Goal: Task Accomplishment & Management: Manage account settings

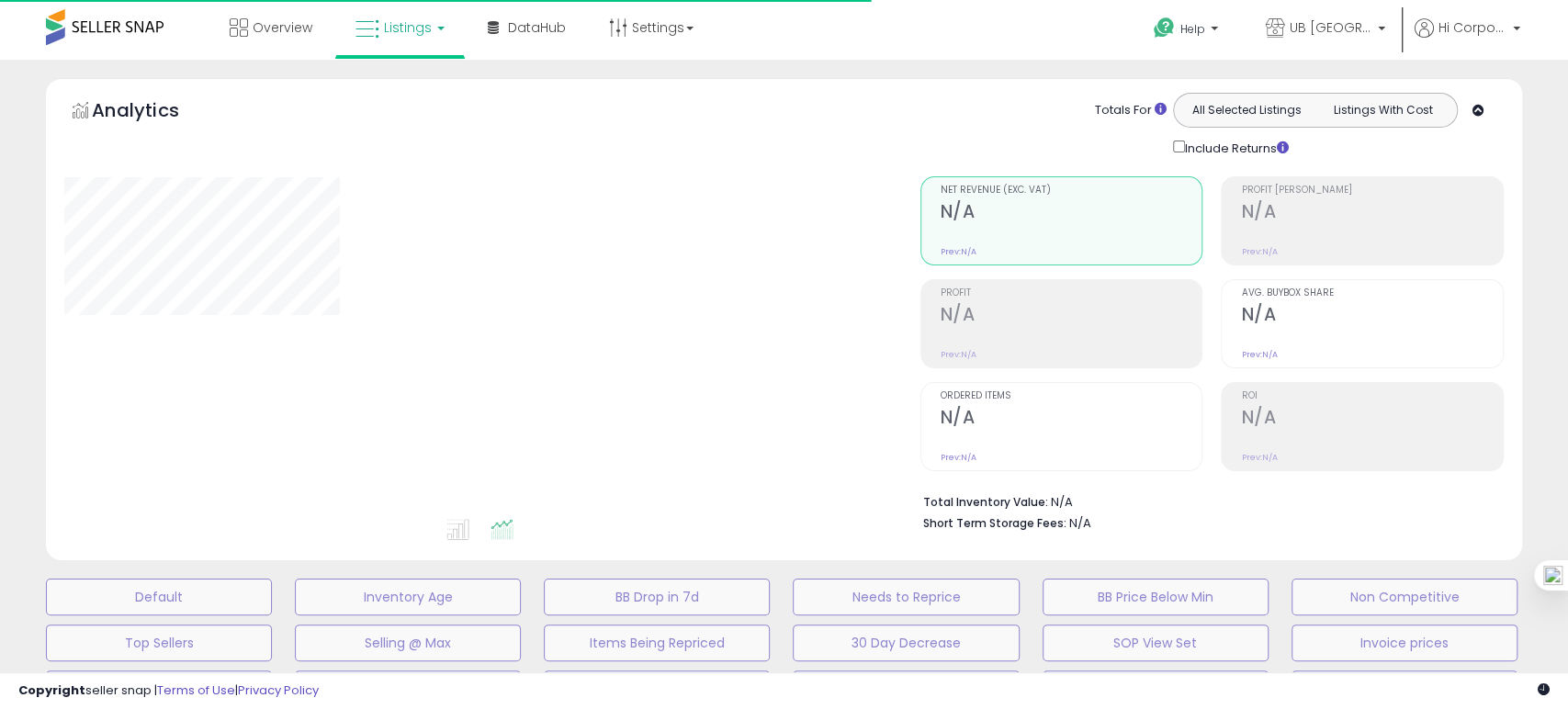
type input "**********"
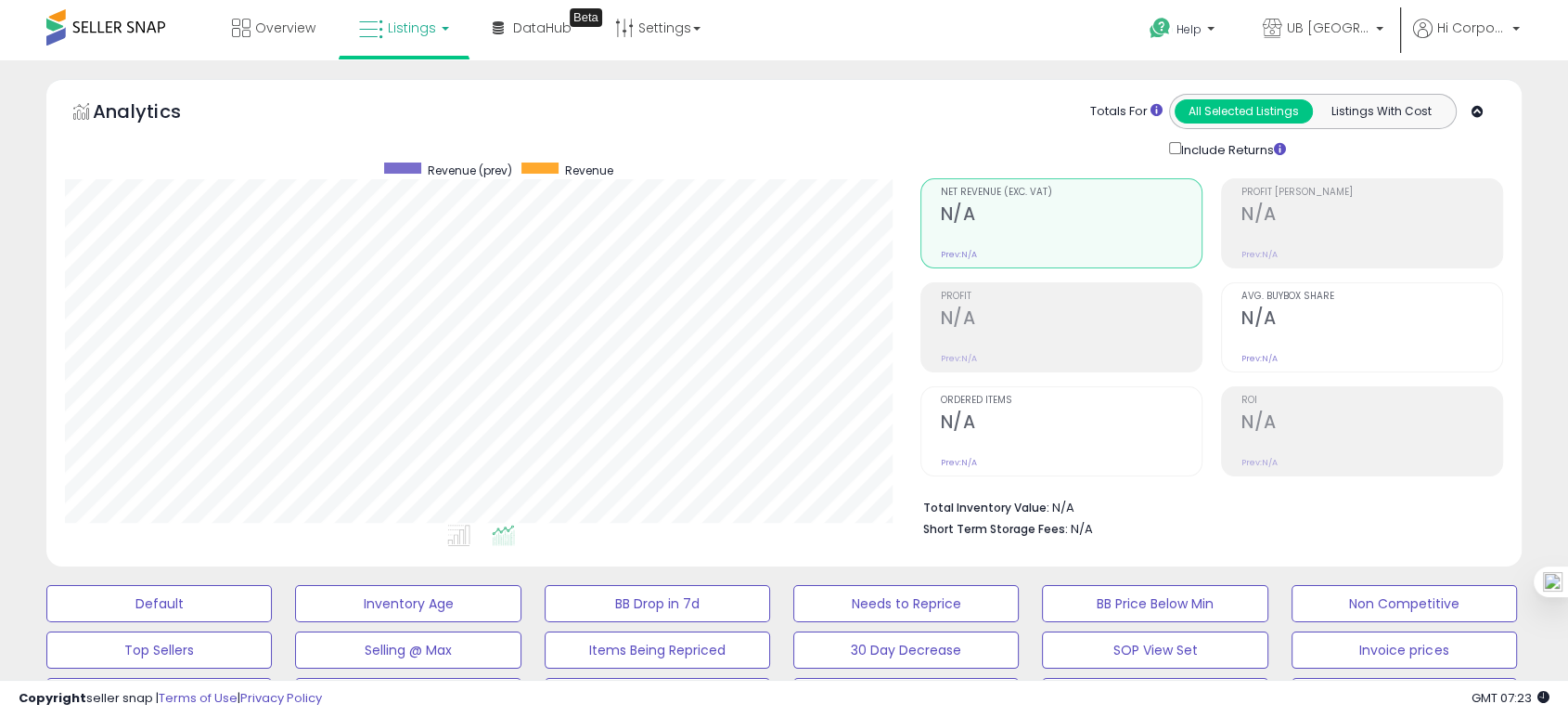
scroll to position [309, 0]
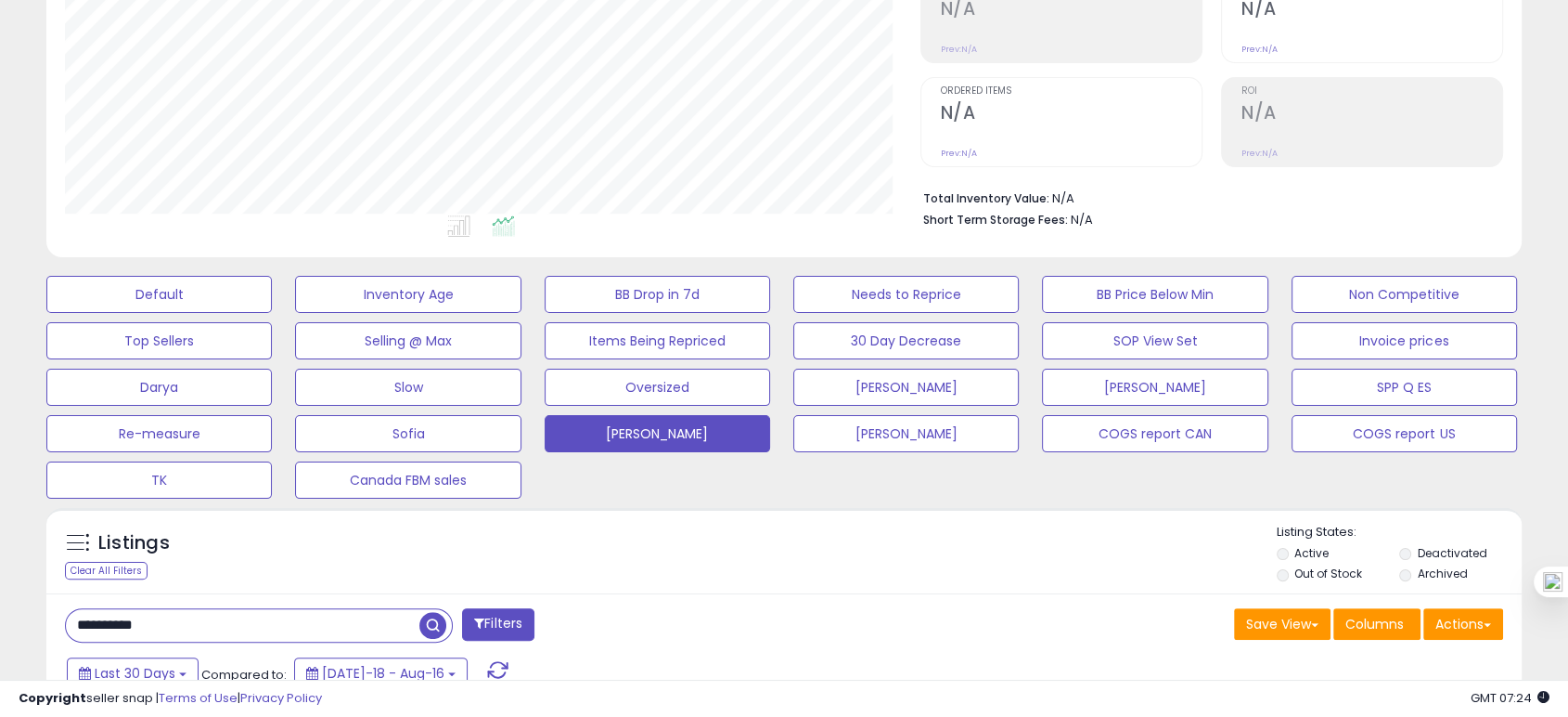
click at [104, 620] on input "**********" at bounding box center [242, 626] width 354 height 32
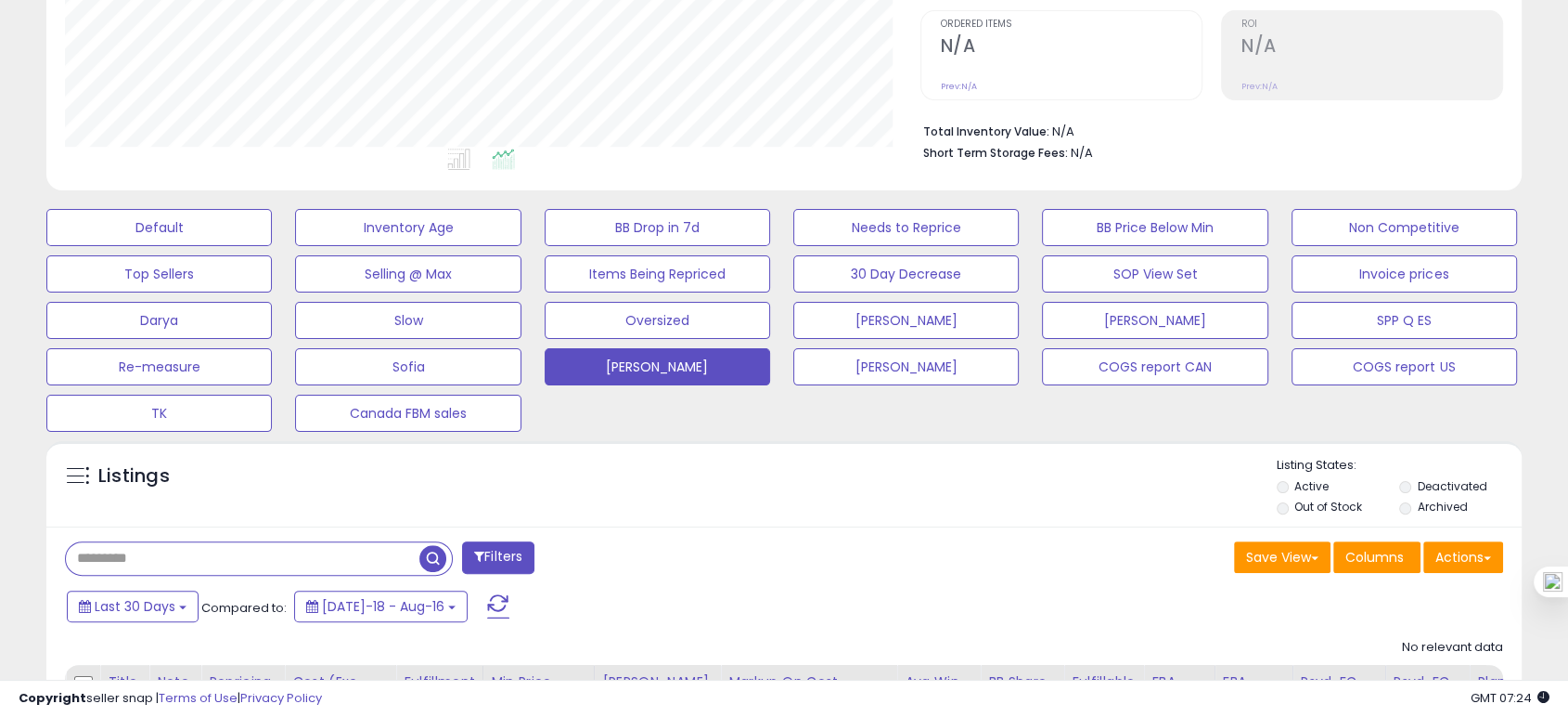
scroll to position [413, 0]
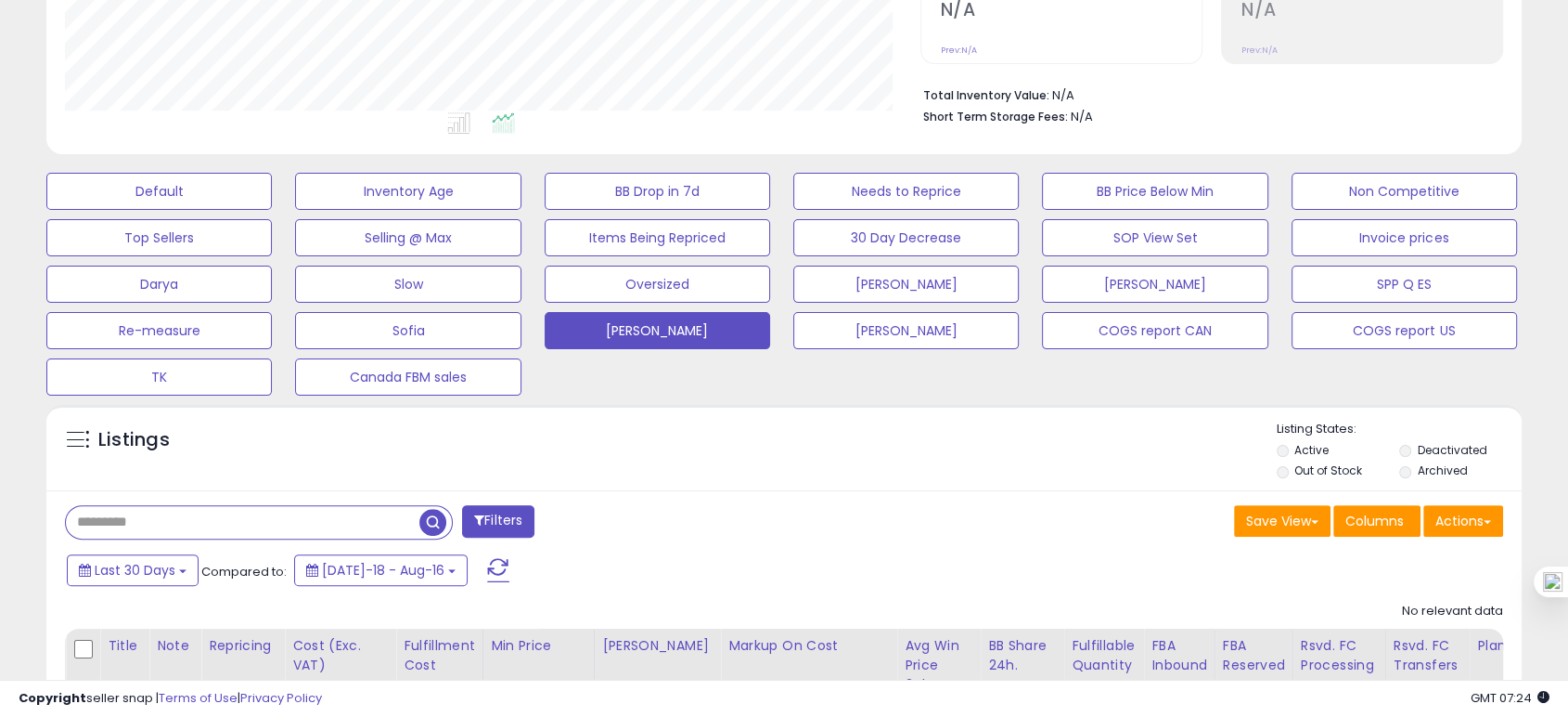
click at [970, 481] on div "Listings" at bounding box center [784, 452] width 1476 height 63
click at [1441, 450] on label "Deactivated" at bounding box center [1452, 450] width 69 height 16
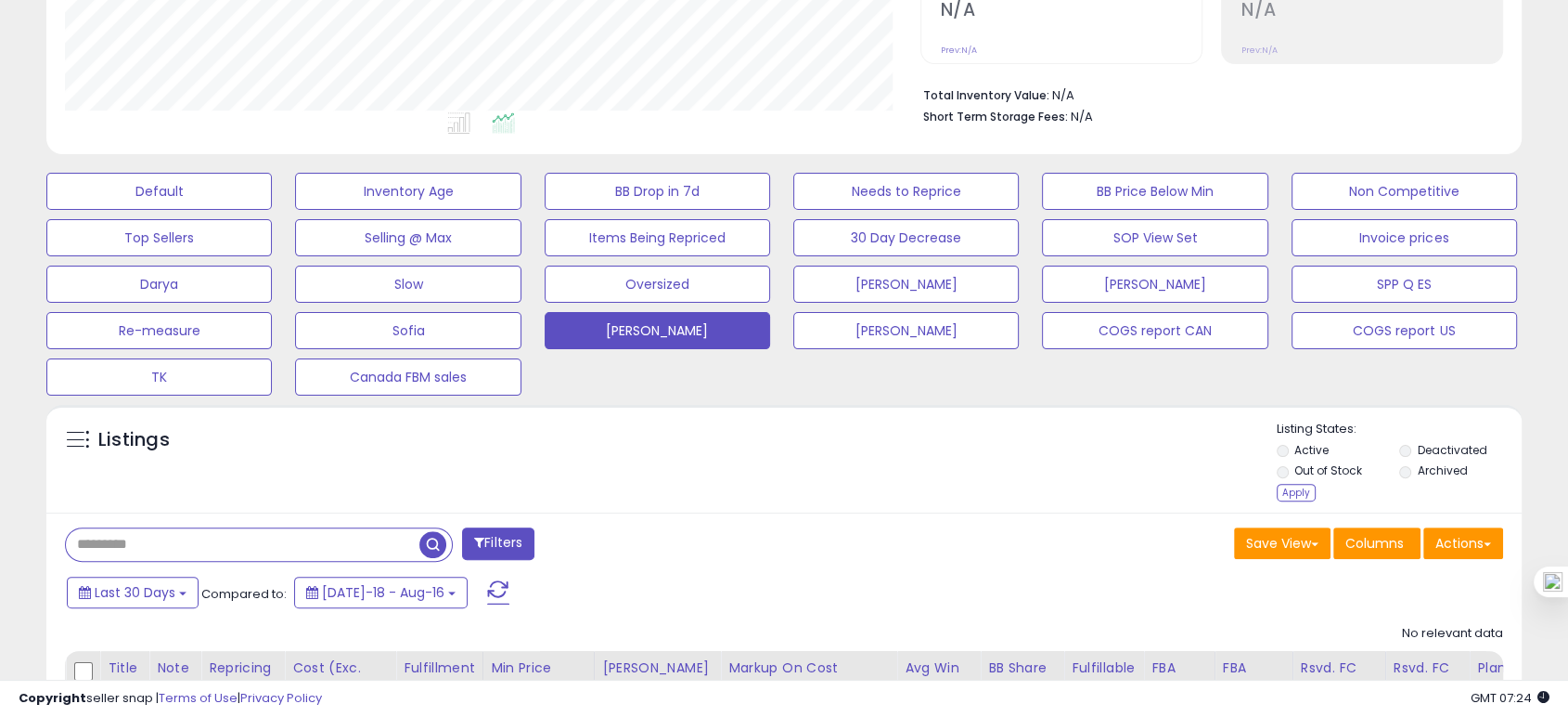
click at [1441, 469] on label "Archived" at bounding box center [1443, 470] width 50 height 16
click at [1291, 495] on div "Apply" at bounding box center [1296, 493] width 39 height 18
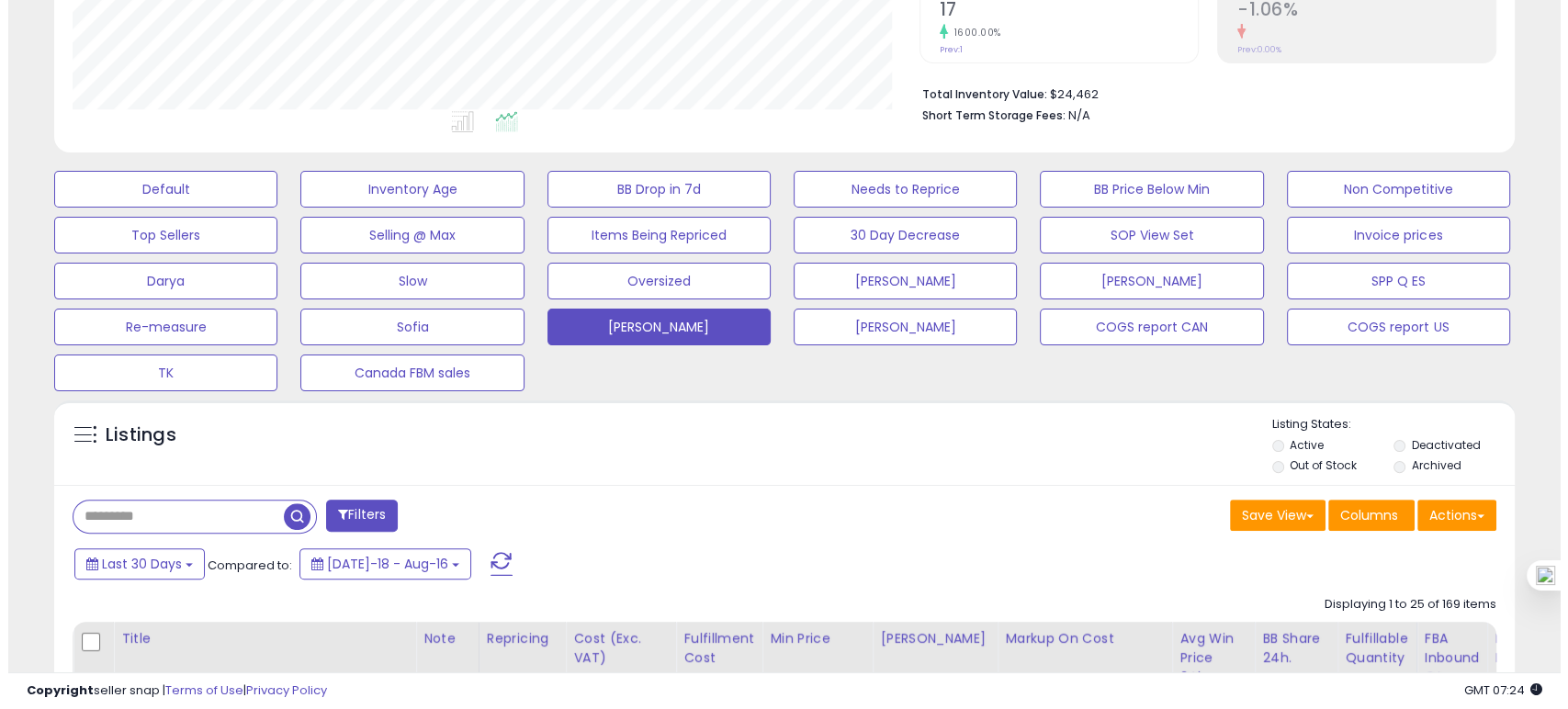
scroll to position [0, 0]
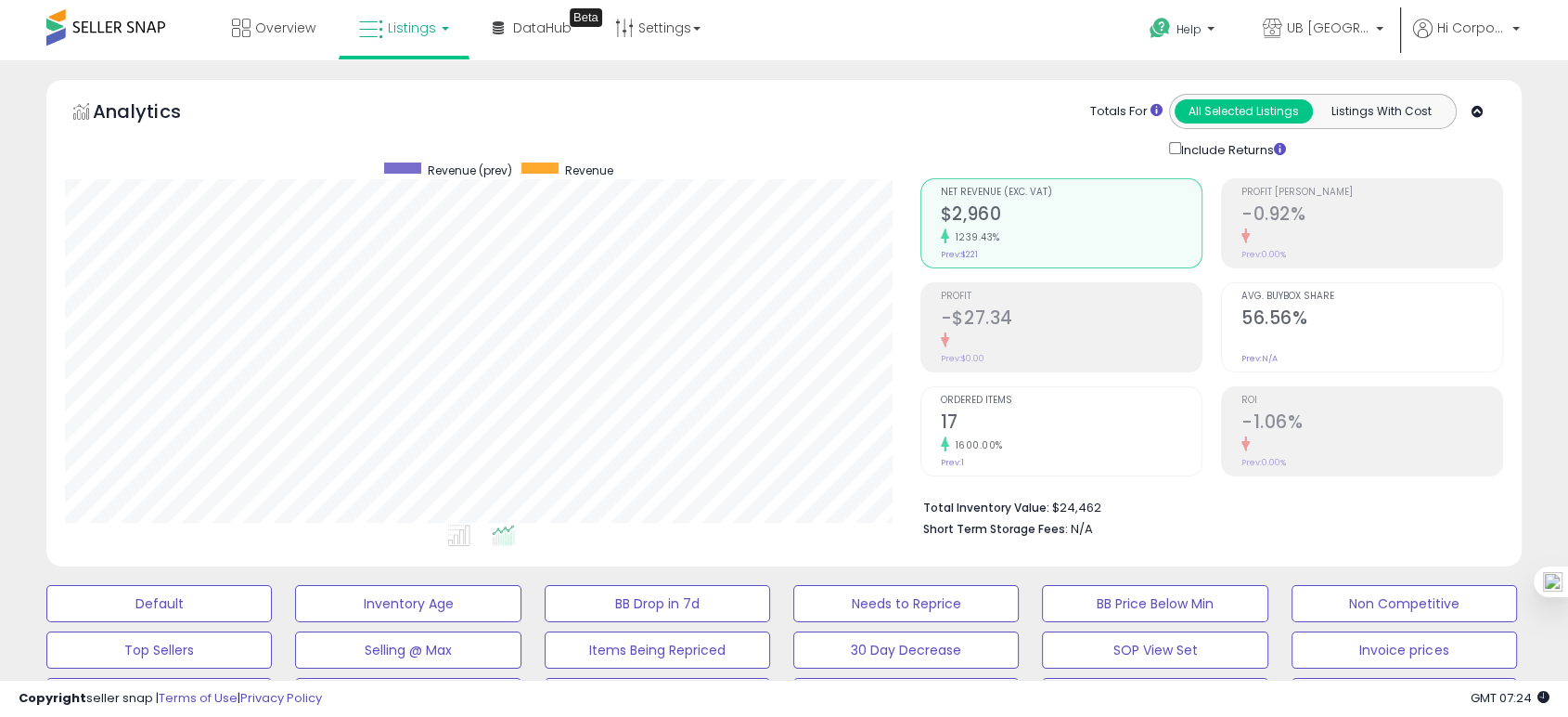
click at [1042, 442] on div "1600.00%" at bounding box center [1071, 445] width 260 height 18
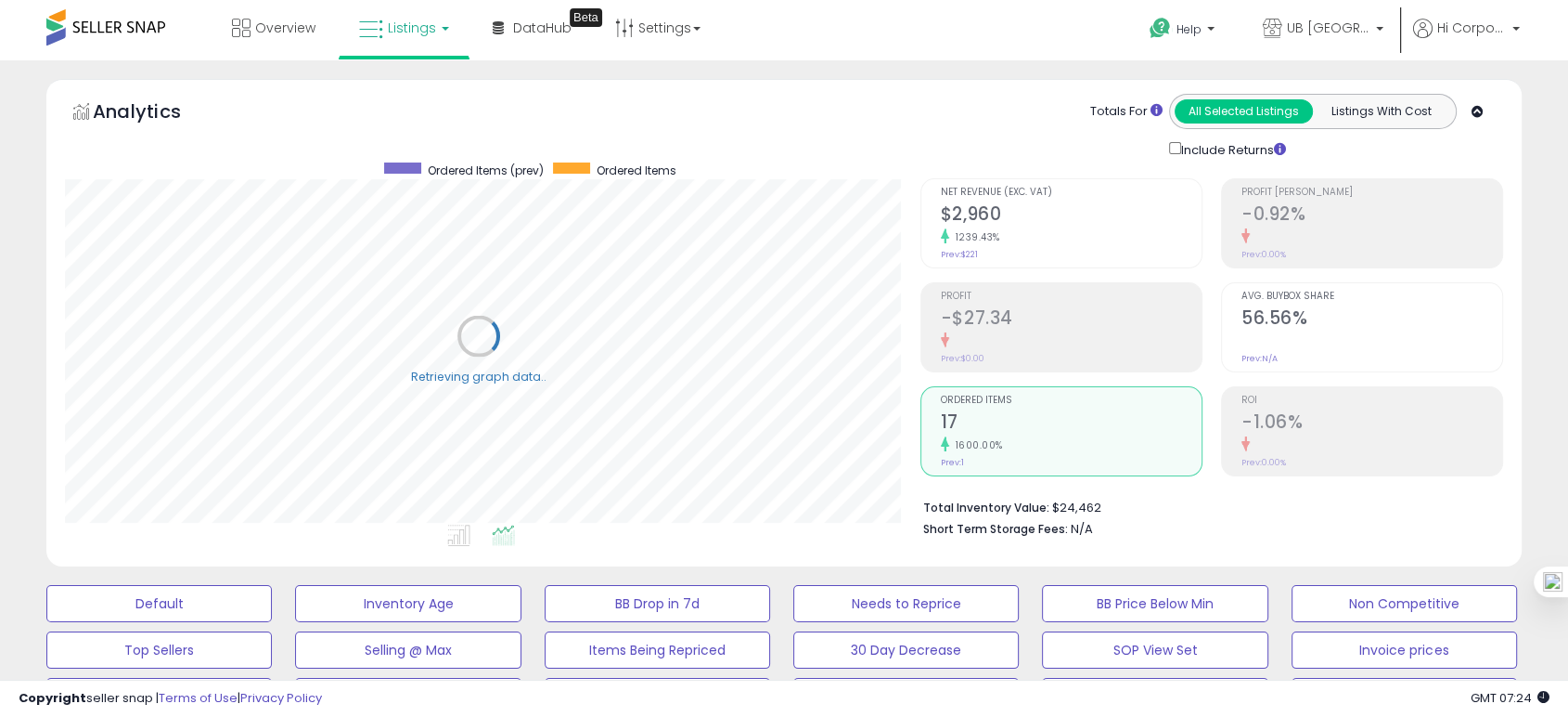
scroll to position [928273, 927188]
click at [1329, 28] on span "UB [GEOGRAPHIC_DATA]" at bounding box center [1329, 29] width 84 height 19
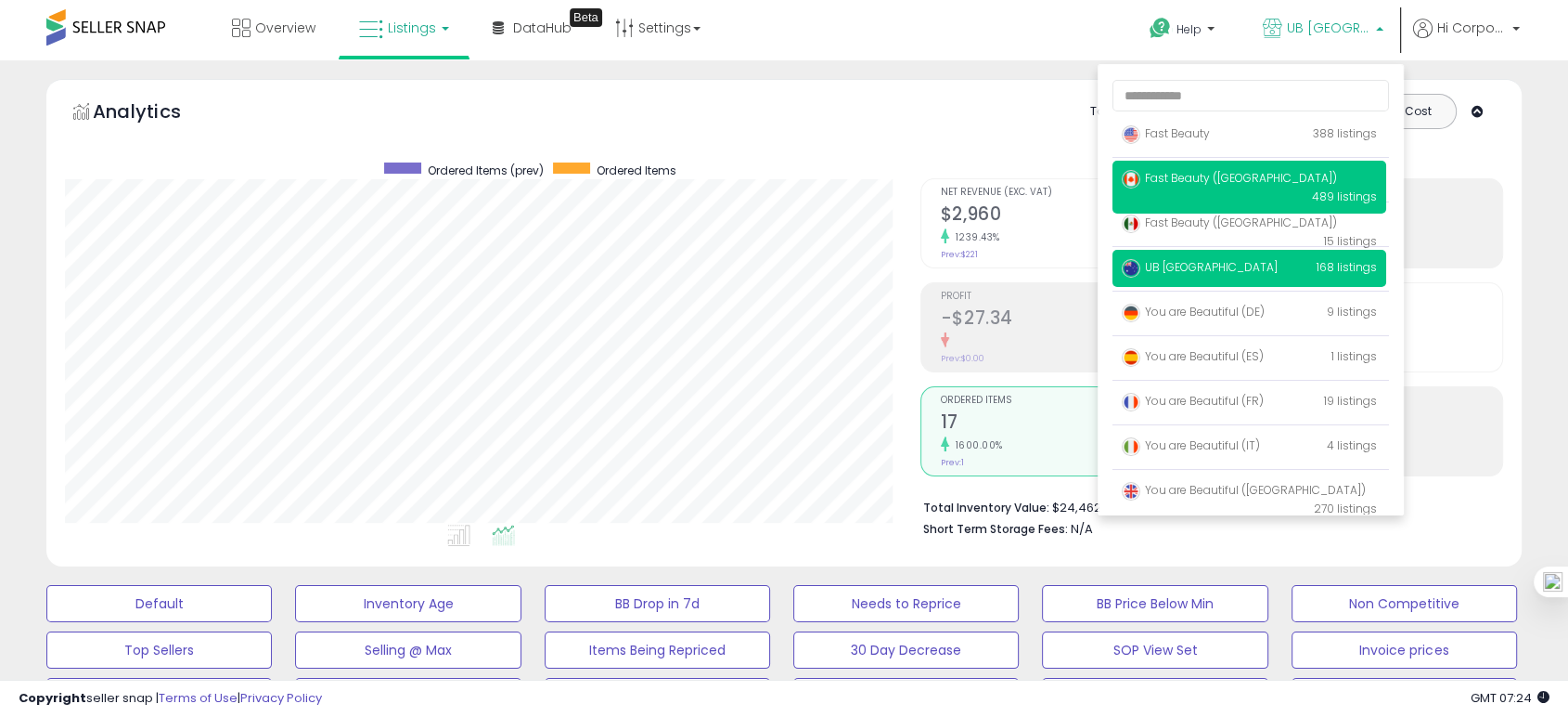
click at [1227, 183] on span "Fast Beauty ([GEOGRAPHIC_DATA])" at bounding box center [1230, 178] width 216 height 16
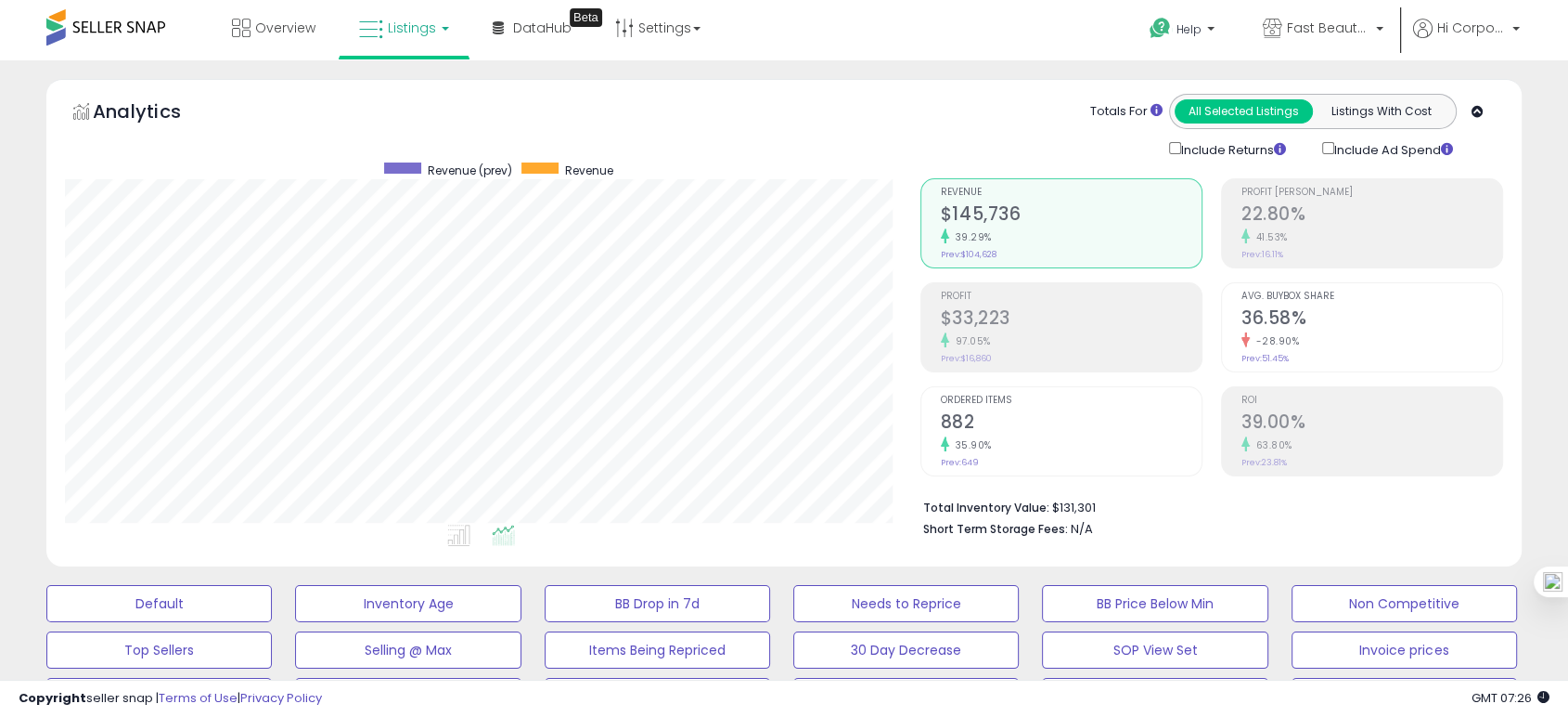
scroll to position [380, 853]
click at [1359, 28] on span "Fast Beauty ([GEOGRAPHIC_DATA])" at bounding box center [1329, 29] width 84 height 19
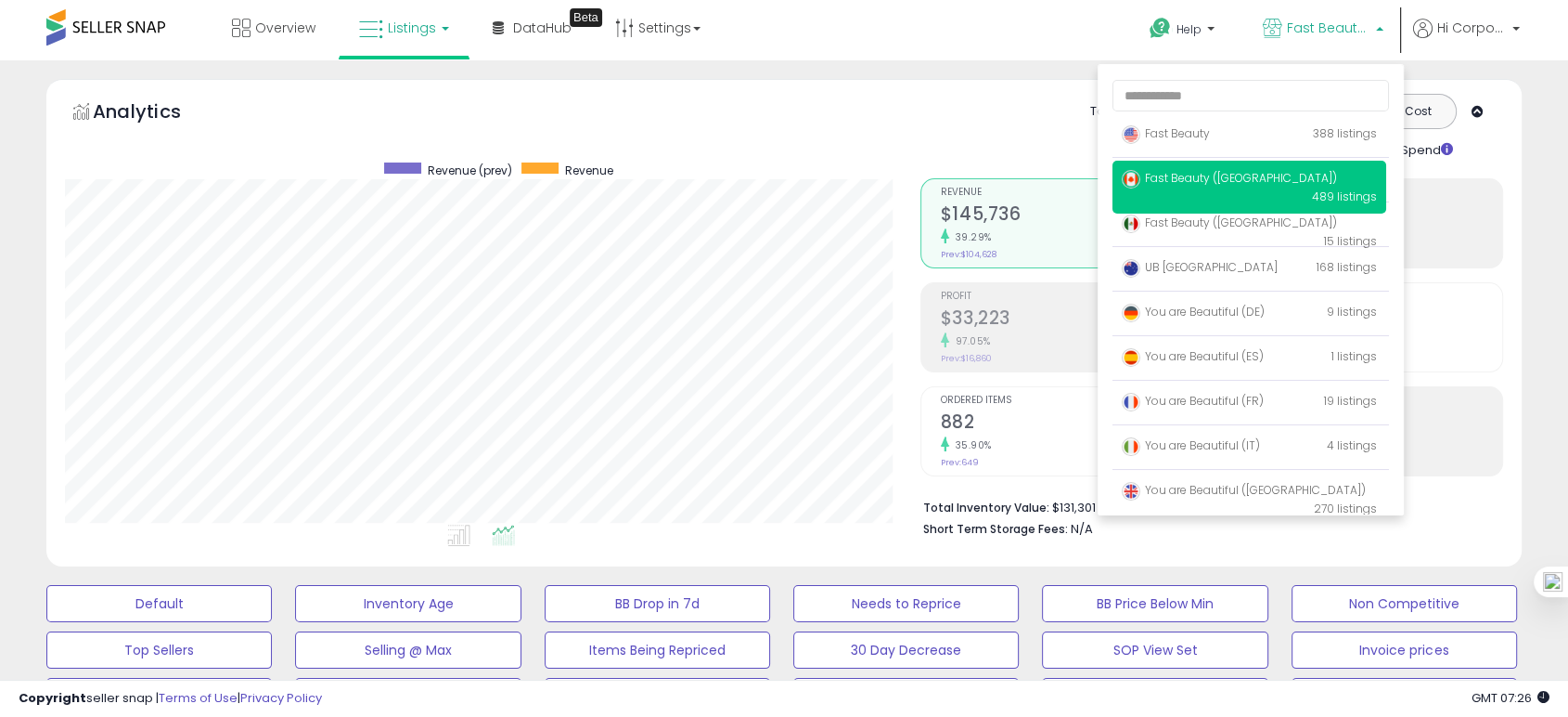
click at [905, 112] on div "Analytics Totals For All Selected Listings Listings With Cost Include Returns I…" at bounding box center [784, 126] width 1439 height 66
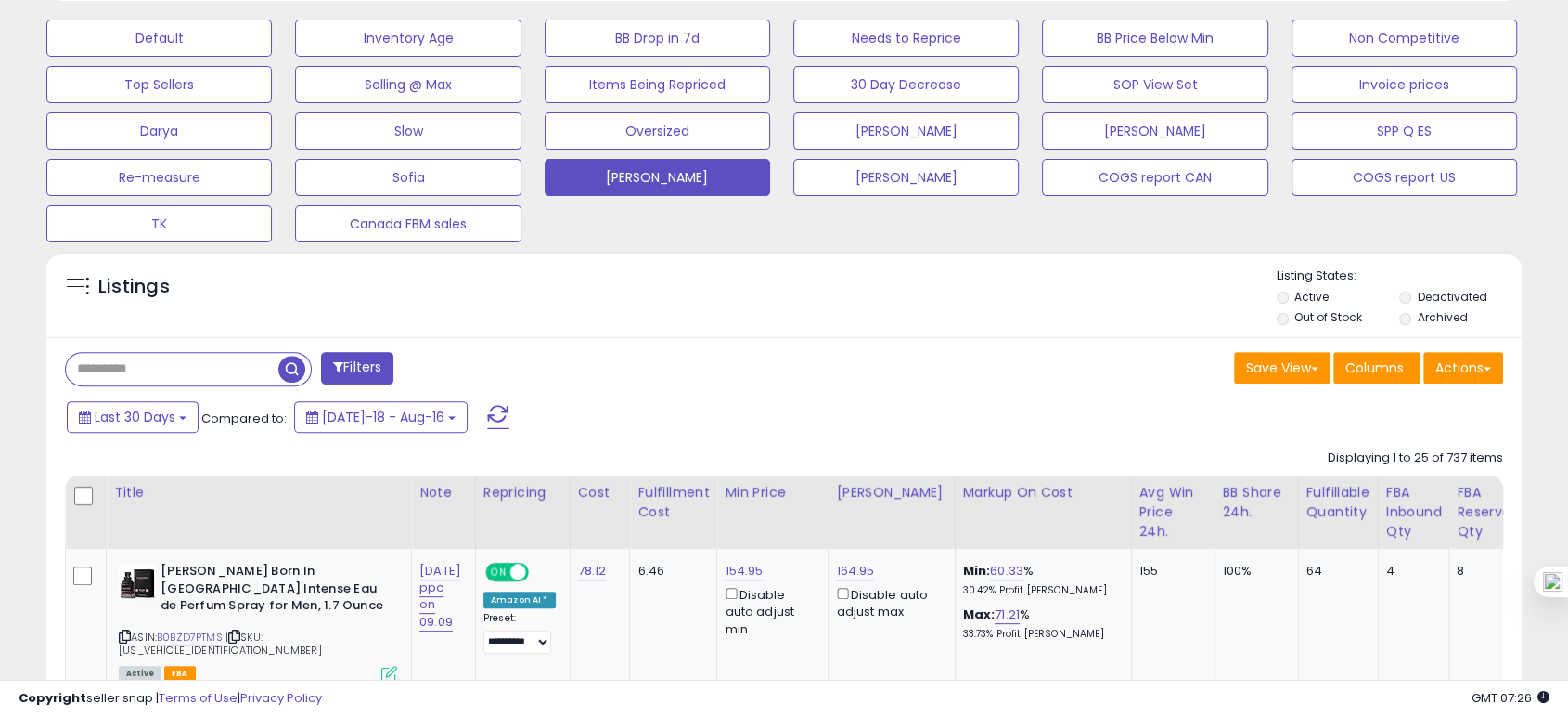
scroll to position [618, 0]
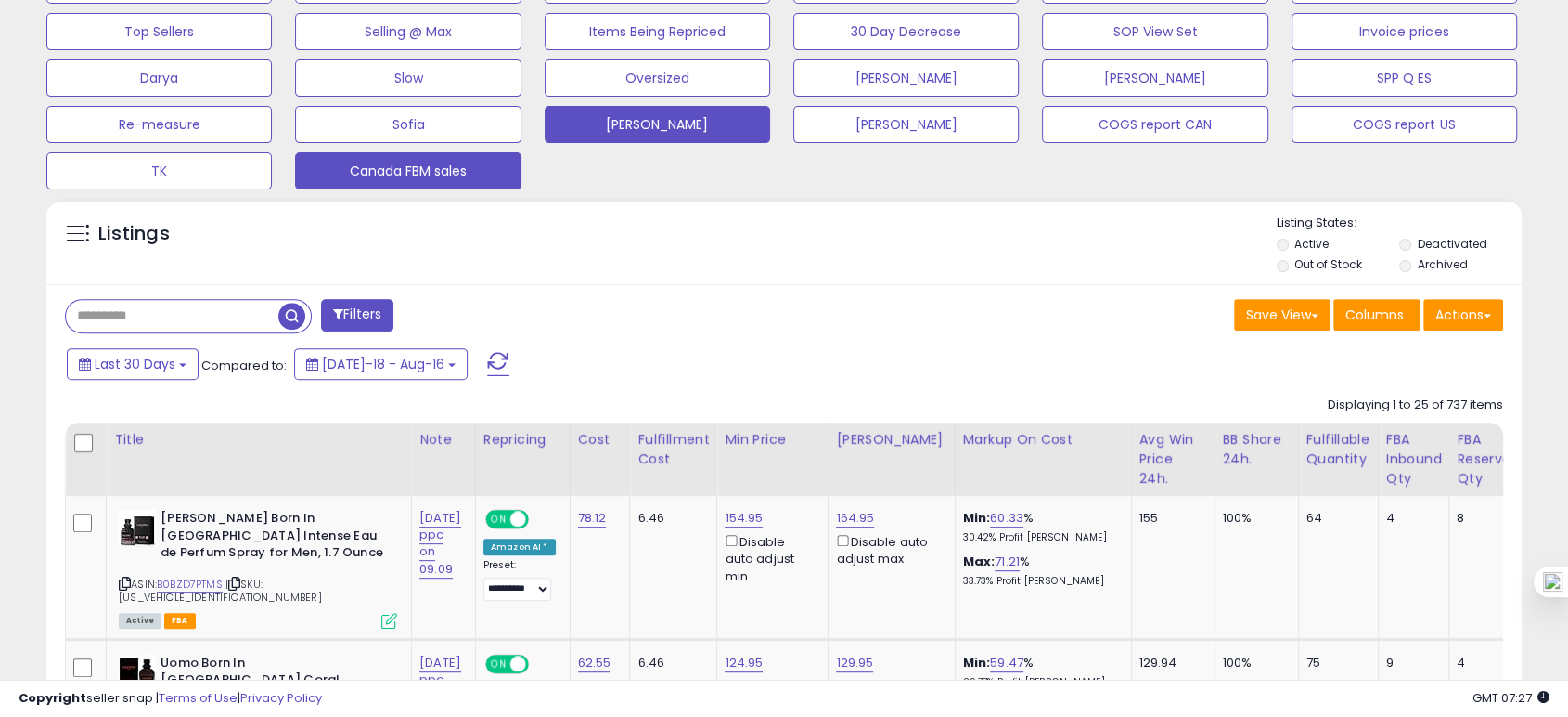
click at [409, 168] on button "Canada FBM sales" at bounding box center [408, 170] width 225 height 37
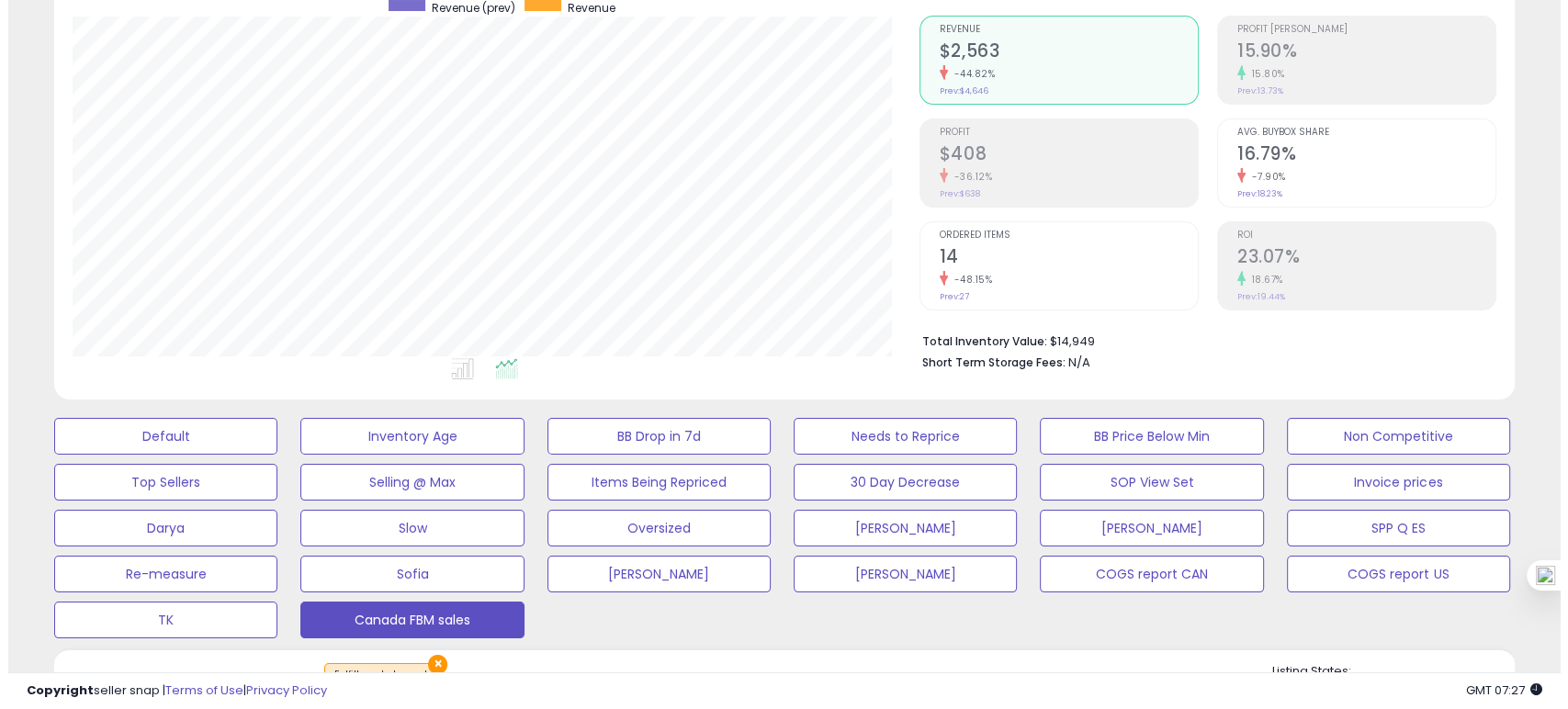
scroll to position [376, 845]
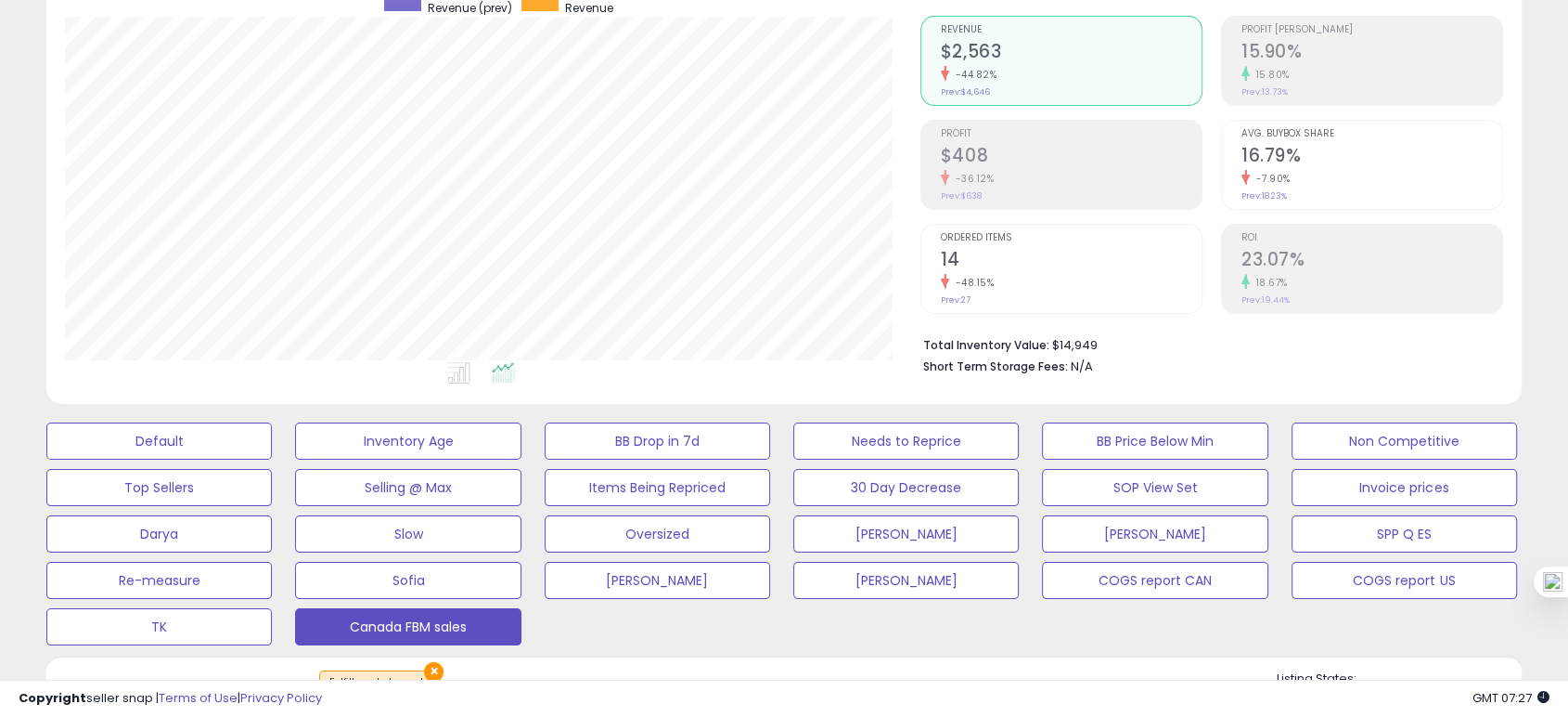
click at [1043, 304] on div "Ordered Items 14 -48.15% Prev: 27" at bounding box center [1071, 266] width 260 height 84
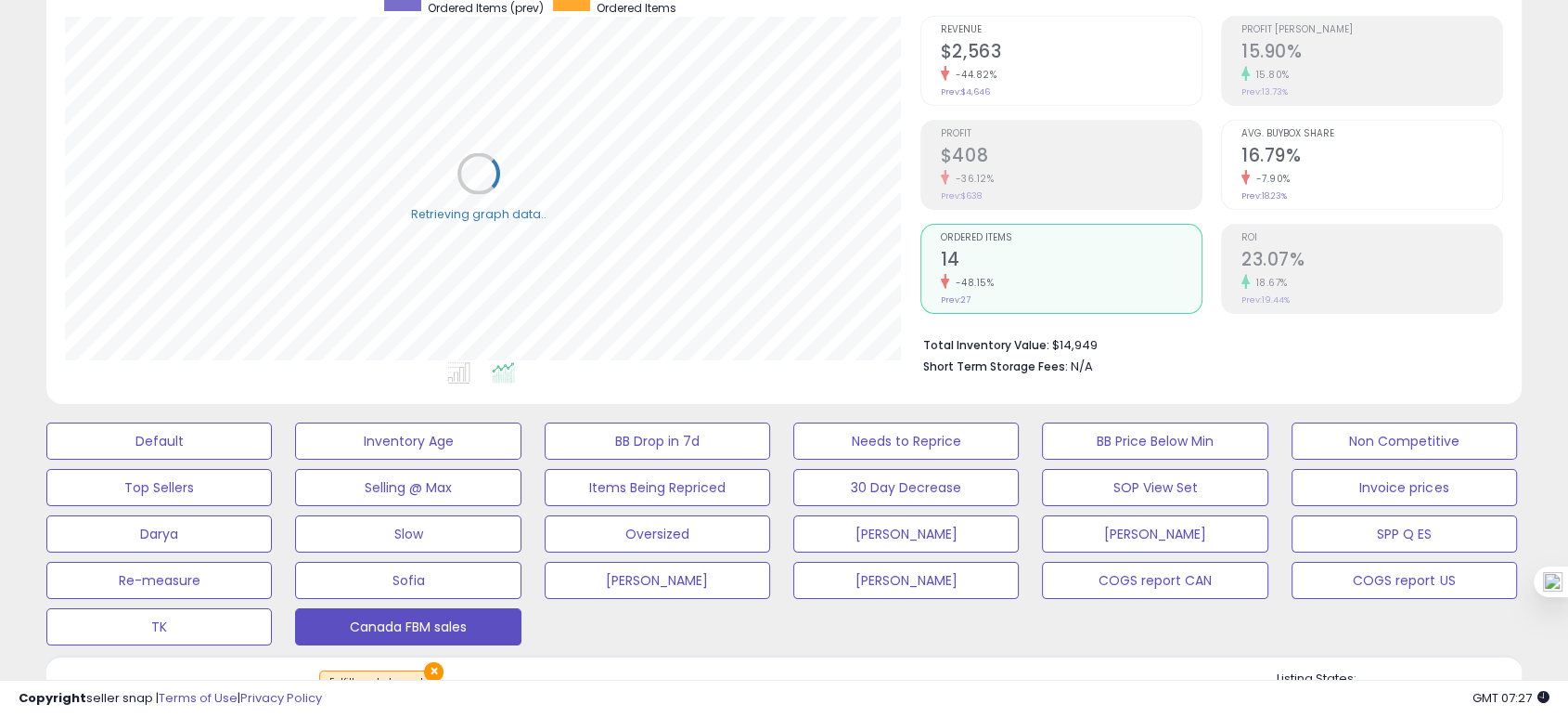
scroll to position [928273, 927188]
